Goal: Information Seeking & Learning: Learn about a topic

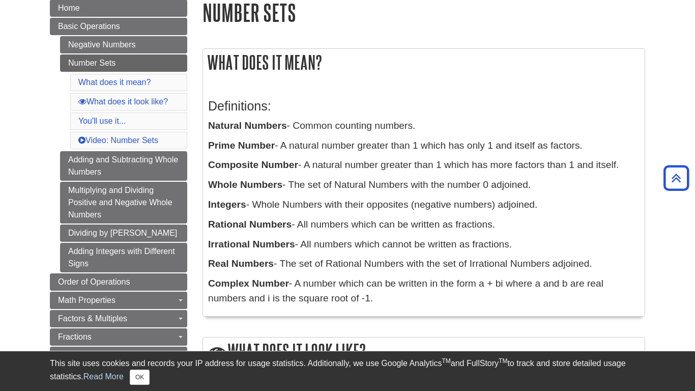
scroll to position [127, 0]
click at [243, 128] on b "Natural Numbers" at bounding box center [247, 126] width 79 height 11
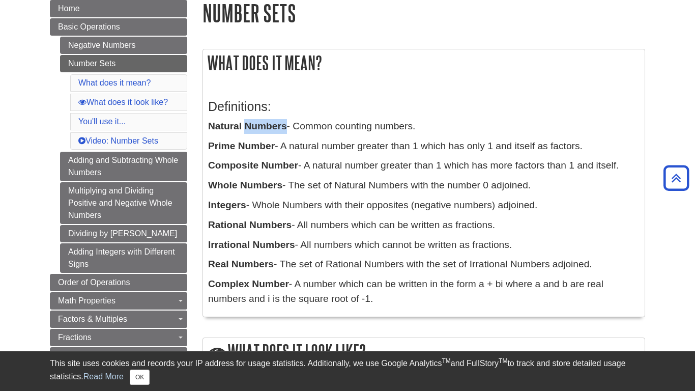
click at [243, 128] on b "Natural Numbers" at bounding box center [247, 126] width 79 height 11
drag, startPoint x: 287, startPoint y: 129, endPoint x: 210, endPoint y: 133, distance: 76.9
click at [210, 133] on p "Natural Numbers - Common counting numbers." at bounding box center [423, 126] width 431 height 15
copy b "Natural Numbers"
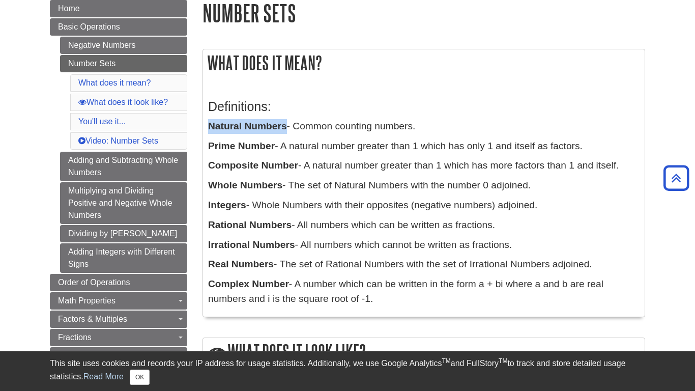
click at [312, 127] on p "Natural Numbers - Common counting numbers." at bounding box center [423, 126] width 431 height 15
drag, startPoint x: 297, startPoint y: 127, endPoint x: 433, endPoint y: 120, distance: 136.0
click at [433, 120] on p "Natural Numbers - Common counting numbers." at bounding box center [423, 126] width 431 height 15
copy p "Common counting numbers."
drag, startPoint x: 283, startPoint y: 149, endPoint x: 587, endPoint y: 144, distance: 303.2
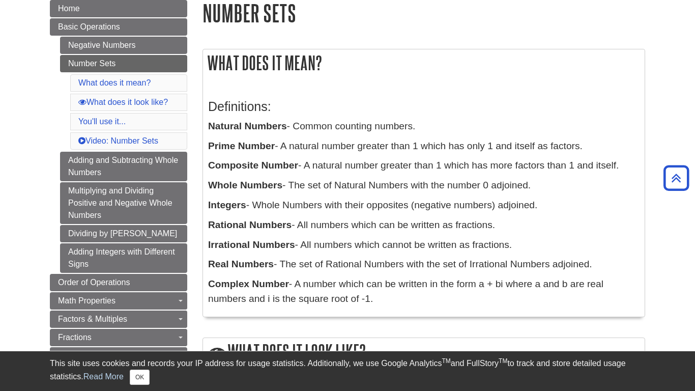
click at [587, 144] on p "Prime Number - A natural number greater than 1 which has only 1 and itself as f…" at bounding box center [423, 146] width 431 height 15
copy p "A natural number greater than 1 which has only 1 and itself as factors."
click at [366, 102] on h3 "Definitions:" at bounding box center [423, 106] width 431 height 15
click at [216, 204] on b "Integers" at bounding box center [227, 204] width 38 height 11
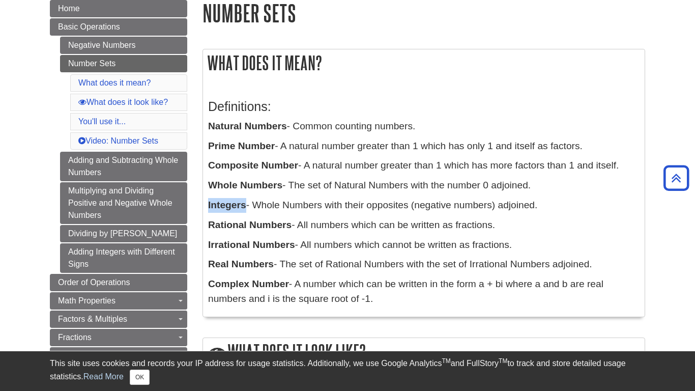
copy b "Integers"
click at [258, 206] on p "Integers - Whole Numbers with their opposites (negative numbers) adjoined." at bounding box center [423, 205] width 431 height 15
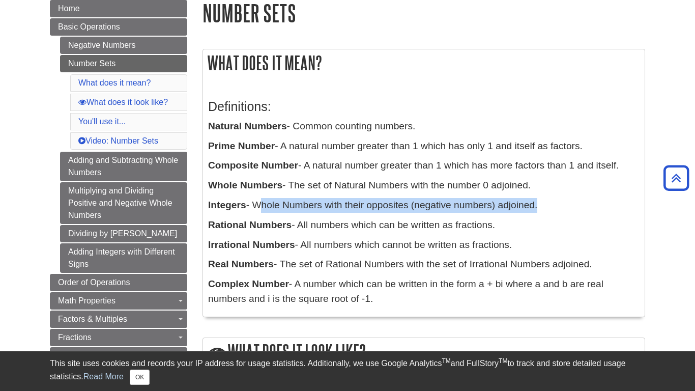
drag, startPoint x: 258, startPoint y: 206, endPoint x: 546, endPoint y: 204, distance: 287.9
click at [546, 204] on p "Integers - Whole Numbers with their opposites (negative numbers) adjoined." at bounding box center [423, 205] width 431 height 15
copy div "Whole Numbers with their opposites (negative numbers) adjoined."
drag, startPoint x: 300, startPoint y: 227, endPoint x: 548, endPoint y: 218, distance: 248.9
click at [548, 218] on p "Rational Numbers - All numbers which can be written as fractions." at bounding box center [423, 225] width 431 height 15
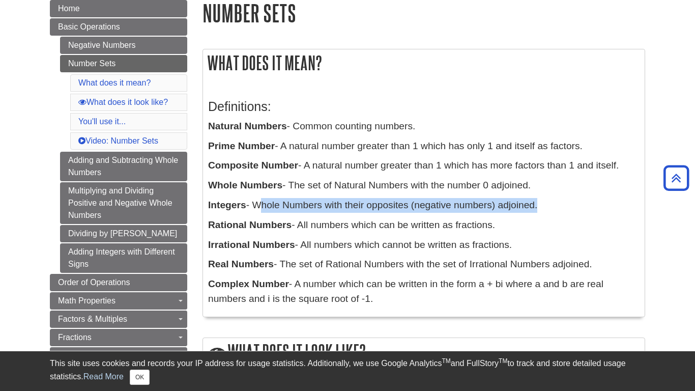
copy p "All numbers which can be written as fractions."
click at [304, 245] on p "Irrational Numbers - All numbers which cannot be written as fractions." at bounding box center [423, 245] width 431 height 15
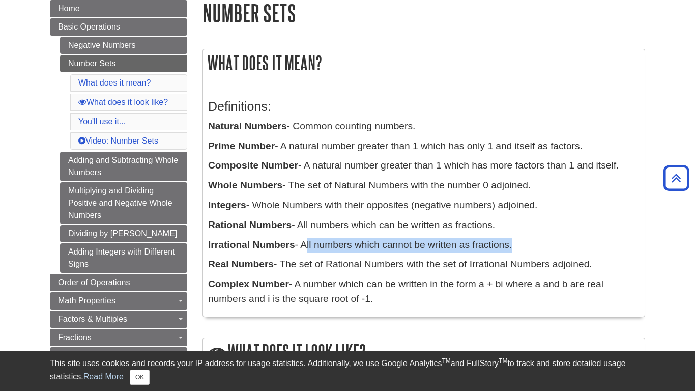
drag, startPoint x: 304, startPoint y: 245, endPoint x: 522, endPoint y: 242, distance: 218.3
click at [522, 242] on p "Irrational Numbers - All numbers which cannot be written as fractions." at bounding box center [423, 245] width 431 height 15
copy div "All numbers which cannot be written as fractions."
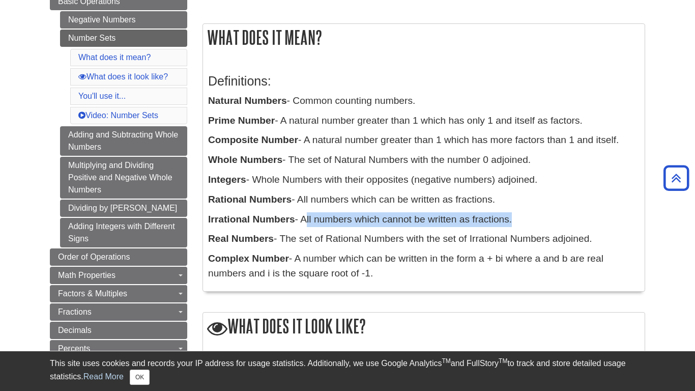
scroll to position [151, 0]
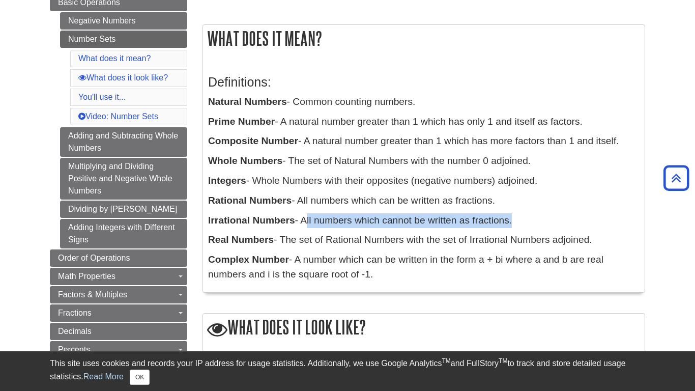
click at [384, 276] on p "Complex Number - A number which can be written in the form a + bi where a and b…" at bounding box center [423, 267] width 431 height 30
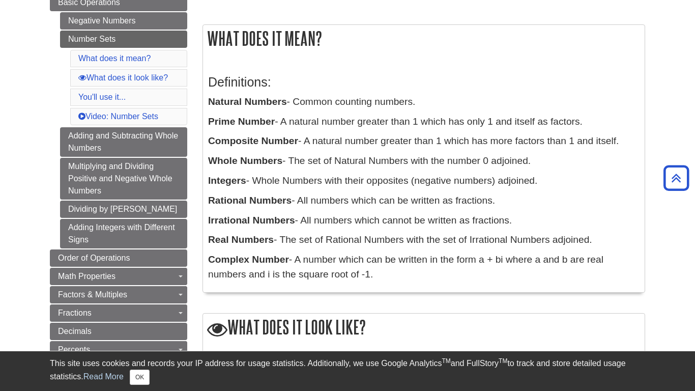
click at [253, 243] on b "Real Numbers" at bounding box center [241, 239] width 66 height 11
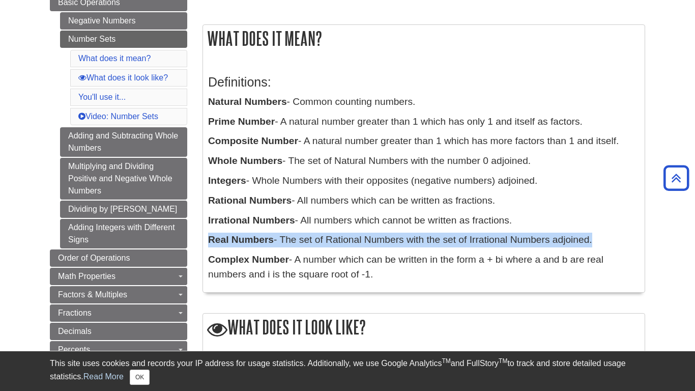
click at [253, 243] on b "Real Numbers" at bounding box center [241, 239] width 66 height 11
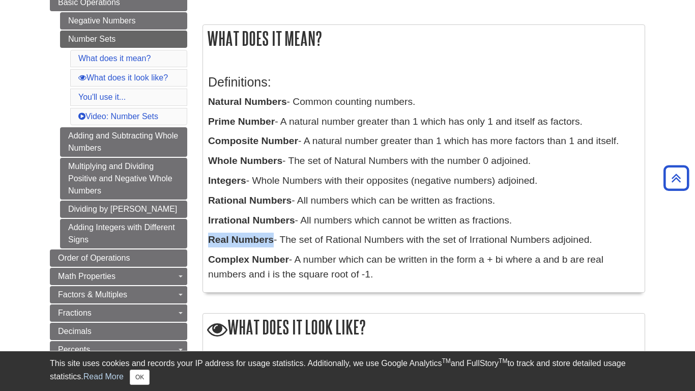
drag, startPoint x: 274, startPoint y: 242, endPoint x: 211, endPoint y: 246, distance: 62.7
click at [211, 246] on p "Real Numbers - The set of Rational Numbers with the set of Irrational Numbers a…" at bounding box center [423, 239] width 431 height 15
copy b "Real Numbers"
click at [285, 242] on p "Real Numbers - The set of Rational Numbers with the set of Irrational Numbers a…" at bounding box center [423, 239] width 431 height 15
click at [284, 241] on p "Real Numbers - The set of Rational Numbers with the set of Irrational Numbers a…" at bounding box center [423, 239] width 431 height 15
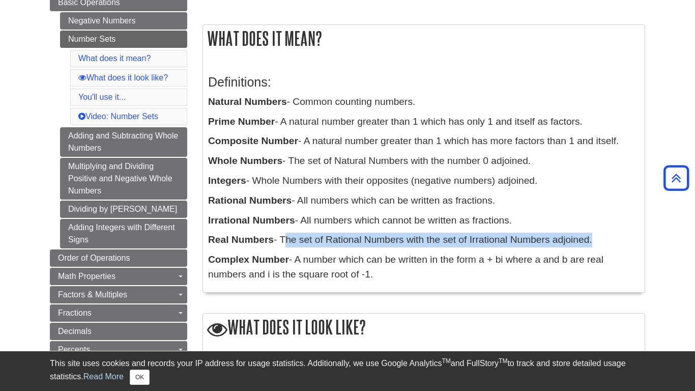
drag, startPoint x: 284, startPoint y: 241, endPoint x: 579, endPoint y: 238, distance: 295.1
click at [579, 238] on p "Real Numbers - The set of Rational Numbers with the set of Irrational Numbers a…" at bounding box center [423, 239] width 431 height 15
copy p "The set of Rational Numbers with the set of Irrational Numbers adjoined"
click at [330, 179] on p "Integers - Whole Numbers with their opposites (negative numbers) adjoined." at bounding box center [423, 180] width 431 height 15
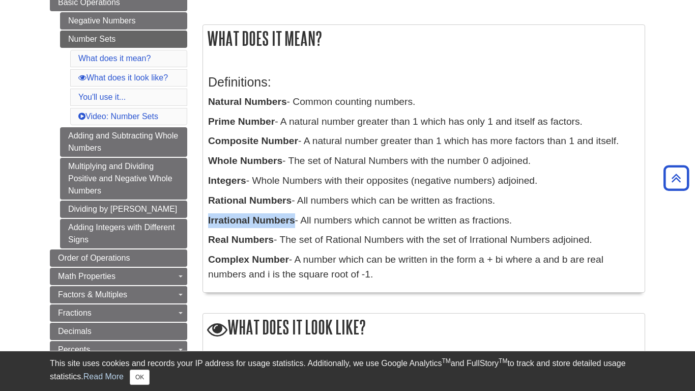
drag, startPoint x: 208, startPoint y: 219, endPoint x: 293, endPoint y: 223, distance: 85.0
click at [293, 223] on b "Irrational Numbers" at bounding box center [251, 220] width 87 height 11
copy b "Irrational Numbers"
click at [305, 220] on p "Irrational Numbers - All numbers which cannot be written as fractions." at bounding box center [423, 220] width 431 height 15
click at [303, 220] on p "Irrational Numbers - All numbers which cannot be written as fractions." at bounding box center [423, 220] width 431 height 15
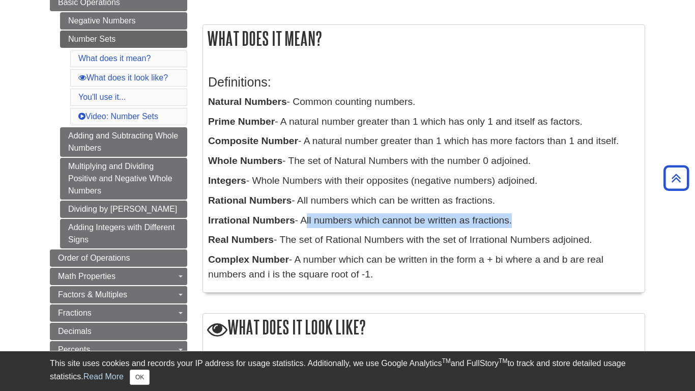
drag, startPoint x: 303, startPoint y: 220, endPoint x: 531, endPoint y: 225, distance: 227.9
click at [531, 225] on p "Irrational Numbers - All numbers which cannot be written as fractions." at bounding box center [423, 220] width 431 height 15
click at [314, 198] on p "Rational Numbers - All numbers which can be written as fractions." at bounding box center [423, 200] width 431 height 15
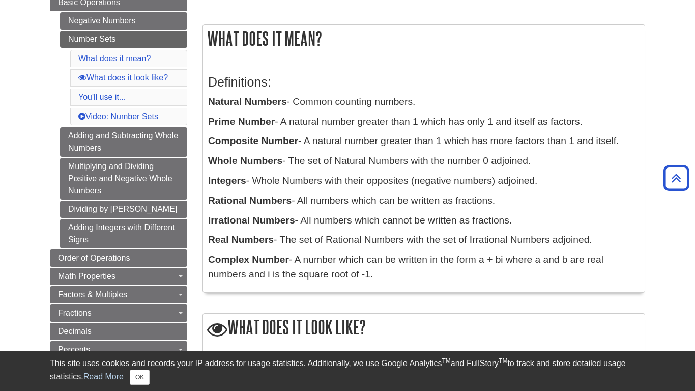
drag, startPoint x: 301, startPoint y: 200, endPoint x: 521, endPoint y: 197, distance: 219.8
click at [521, 197] on p "Rational Numbers - All numbers which can be written as fractions." at bounding box center [423, 200] width 431 height 15
